Goal: Find specific page/section: Find specific page/section

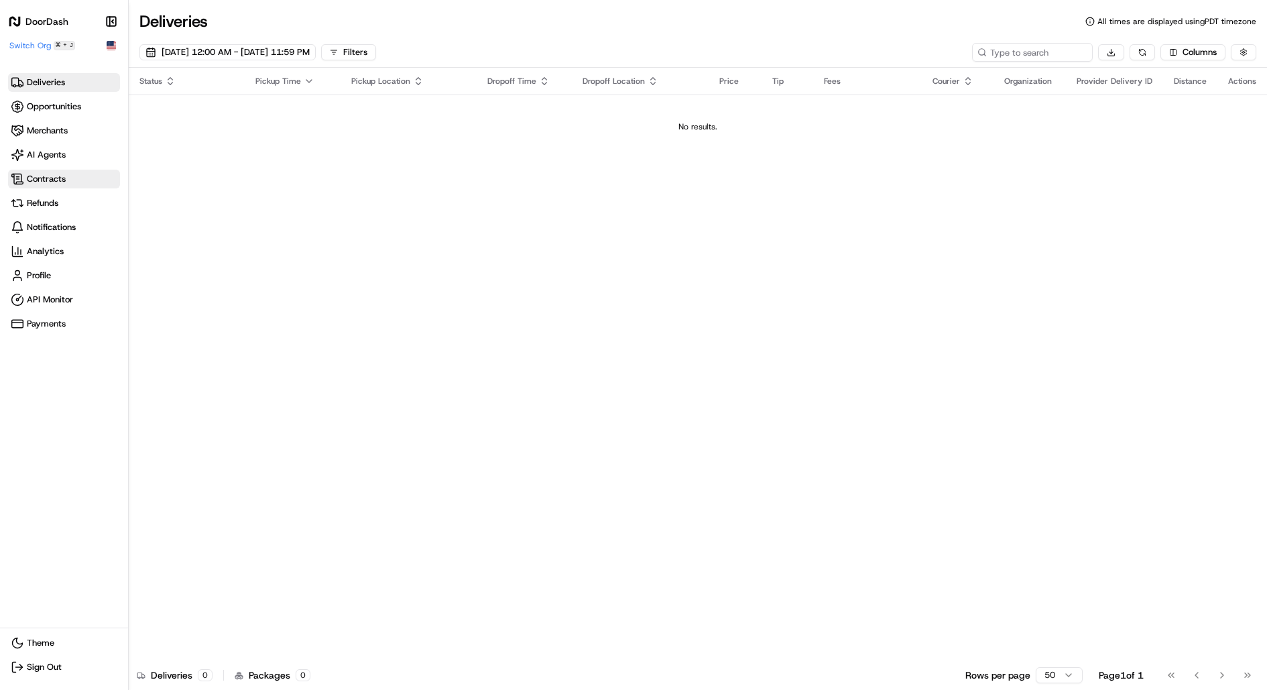
click at [84, 178] on span "Contracts" at bounding box center [64, 178] width 107 height 13
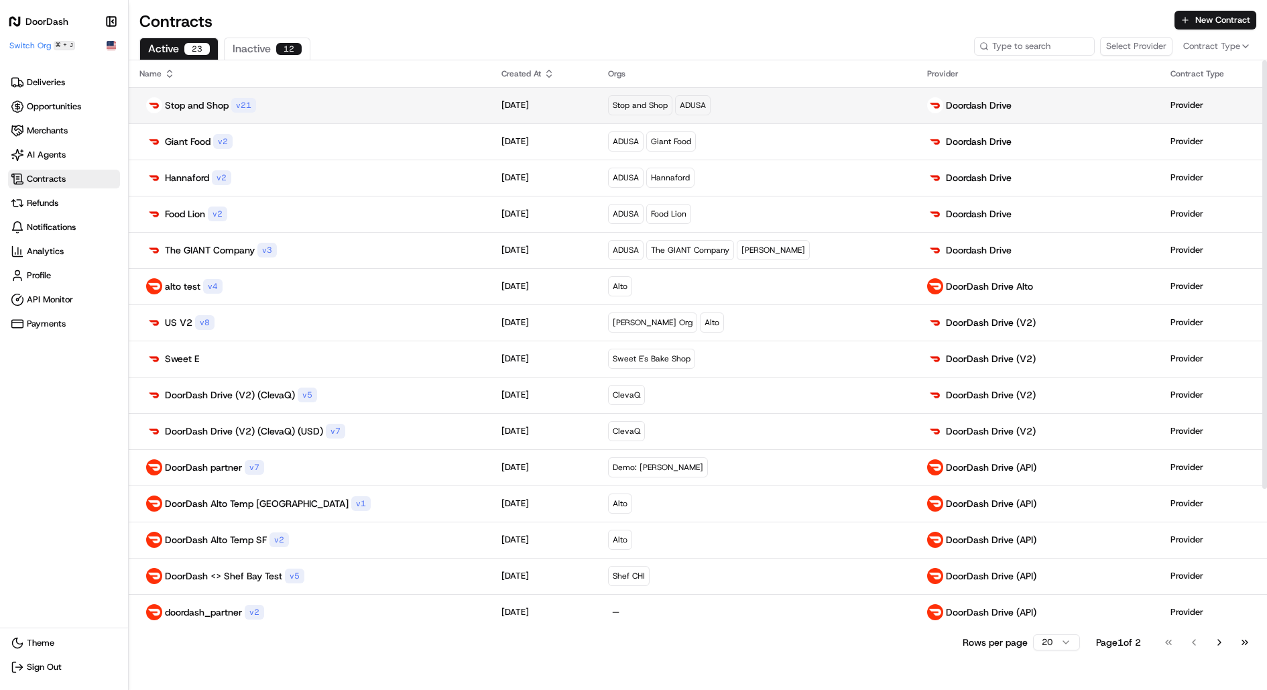
click at [424, 99] on div "Stop and Shop v 21" at bounding box center [309, 105] width 341 height 16
